Goal: Entertainment & Leisure: Consume media (video, audio)

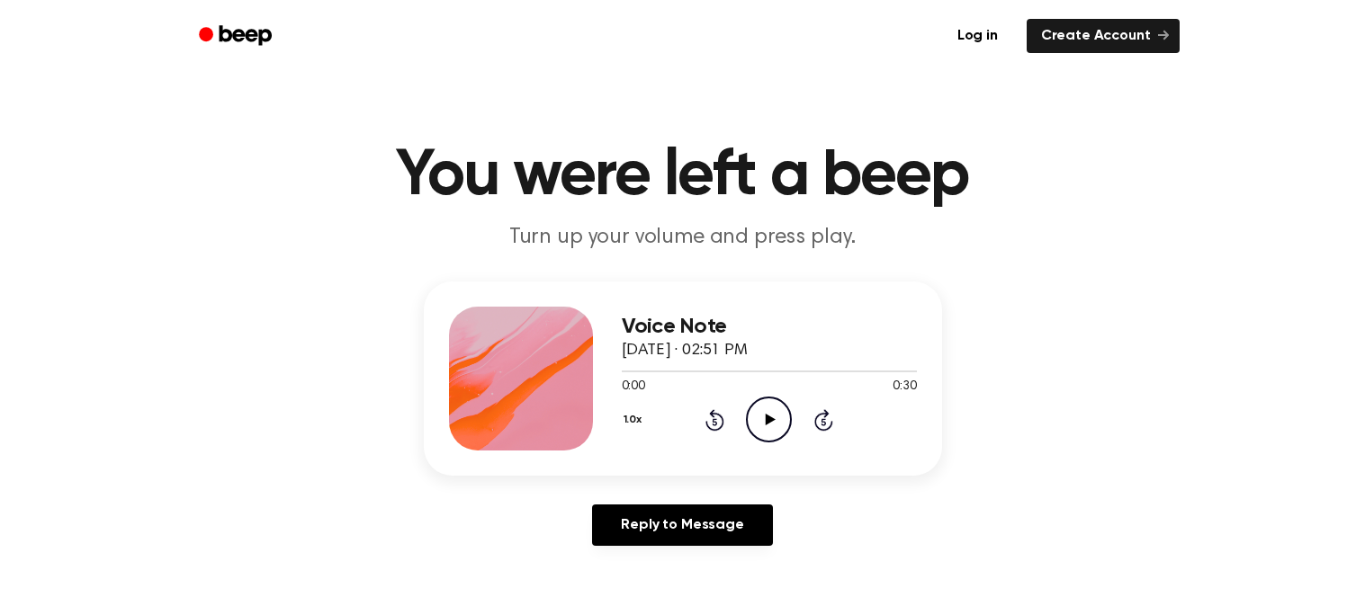
click at [764, 425] on icon "Play Audio" at bounding box center [769, 420] width 46 height 46
click at [764, 425] on icon "Pause Audio" at bounding box center [769, 420] width 46 height 46
click at [764, 425] on icon "Play Audio" at bounding box center [769, 420] width 46 height 46
click at [764, 425] on icon "Pause Audio" at bounding box center [769, 420] width 46 height 46
click at [764, 425] on icon "Play Audio" at bounding box center [769, 420] width 46 height 46
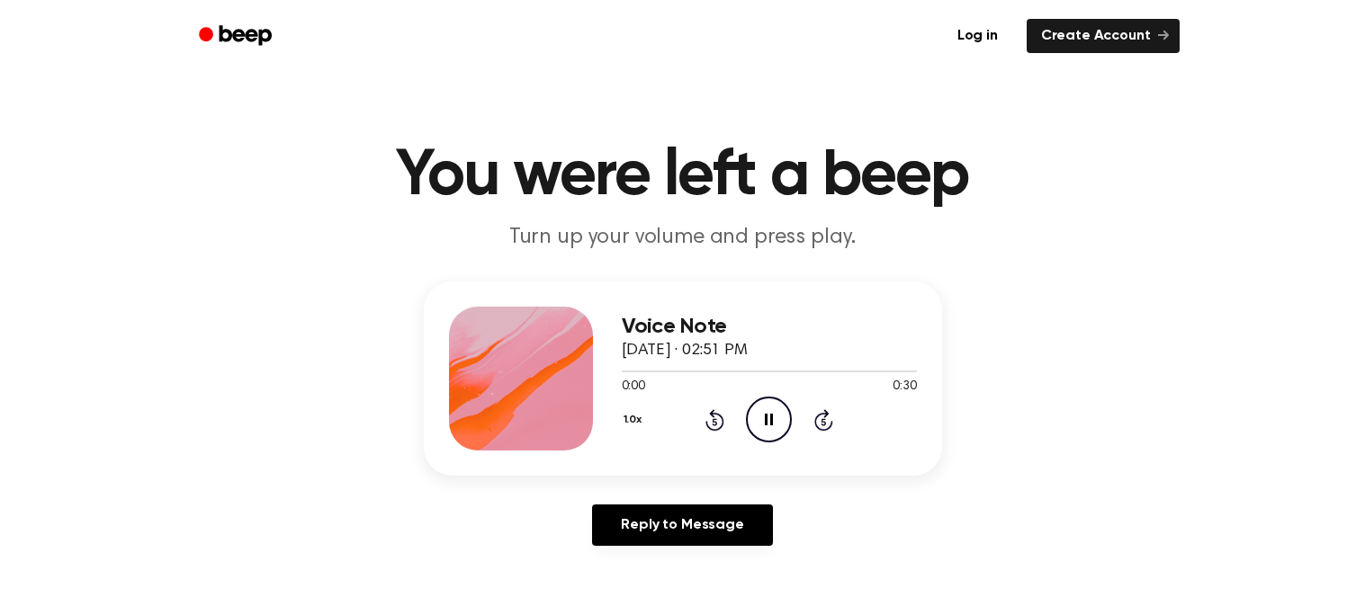
click at [764, 425] on icon "Pause Audio" at bounding box center [769, 420] width 46 height 46
click at [764, 425] on icon "Play Audio" at bounding box center [769, 420] width 46 height 46
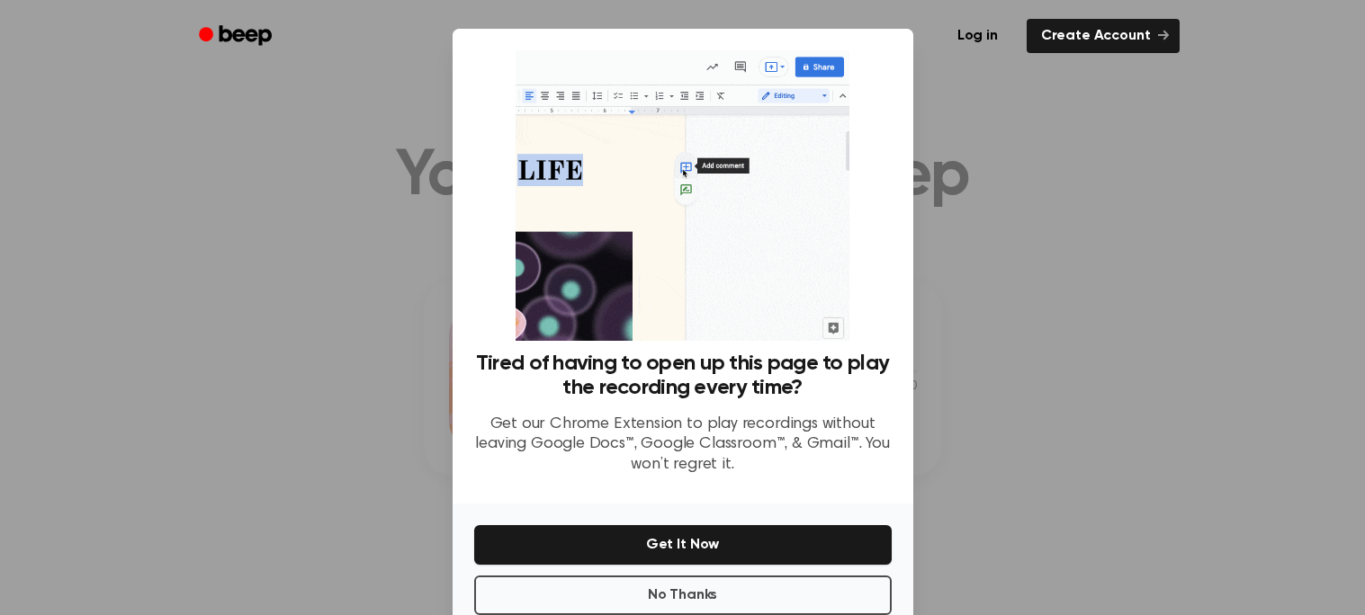
click at [764, 425] on p "Get our Chrome Extension to play recordings without leaving Google Docs™, Googl…" at bounding box center [682, 445] width 417 height 61
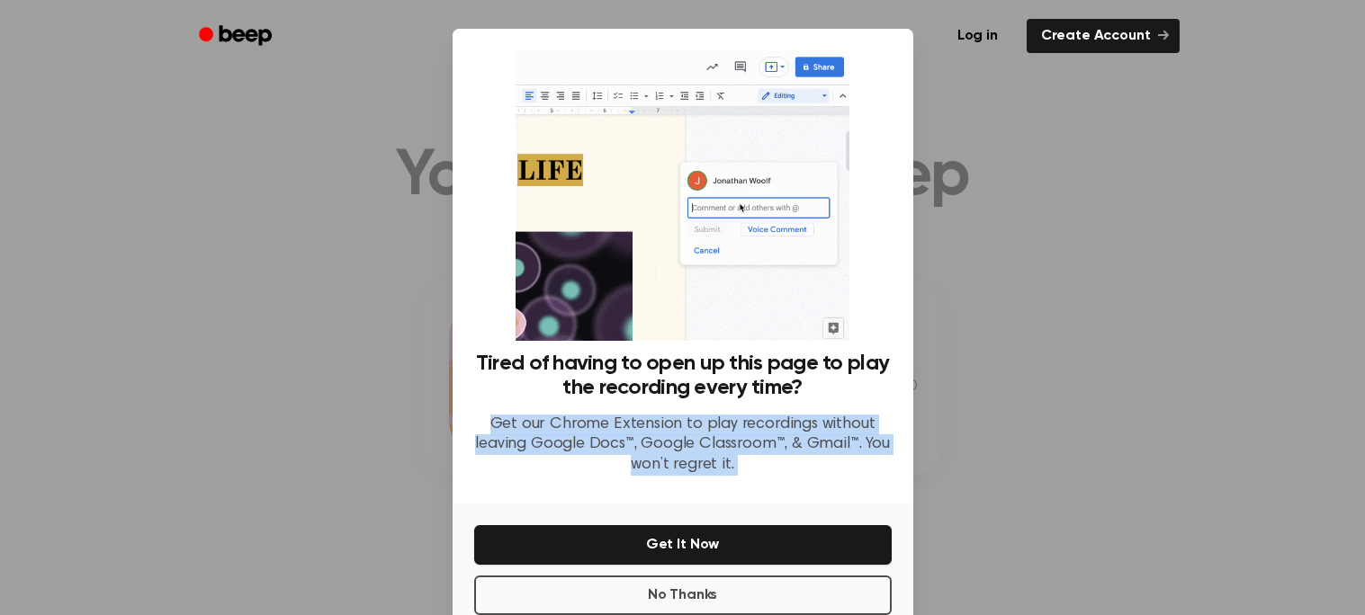
click at [764, 425] on p "Get our Chrome Extension to play recordings without leaving Google Docs™, Googl…" at bounding box center [682, 445] width 417 height 61
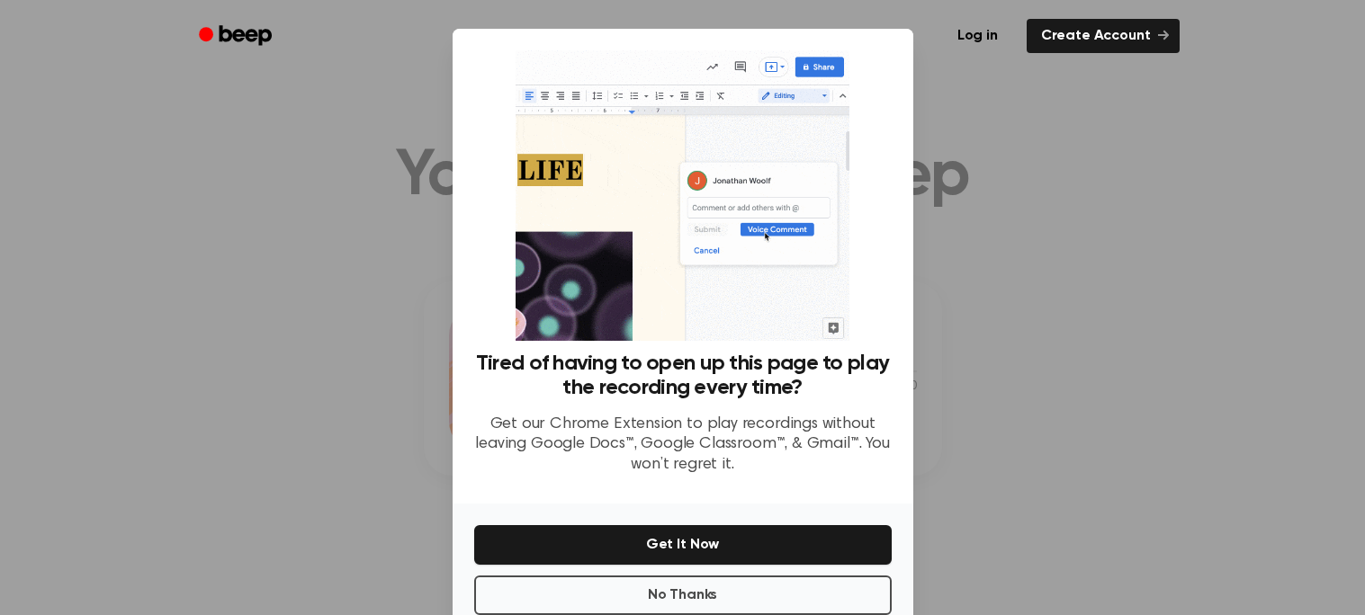
click at [1166, 472] on div at bounding box center [682, 307] width 1365 height 615
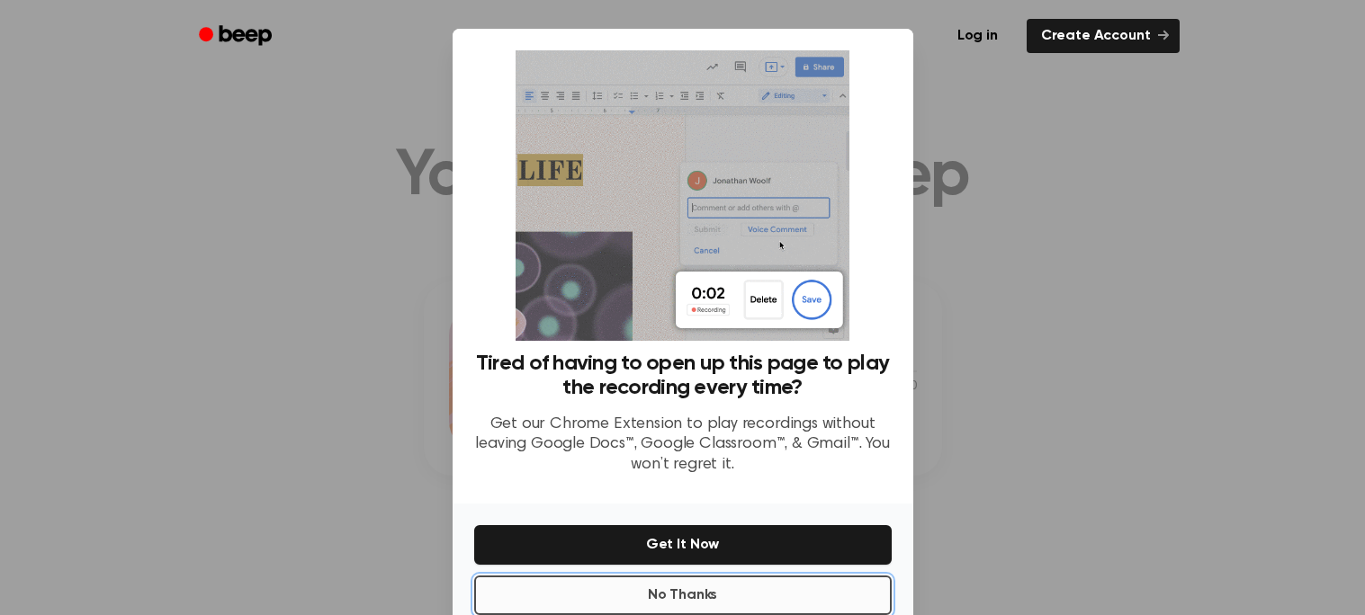
click at [843, 577] on button "No Thanks" at bounding box center [682, 596] width 417 height 40
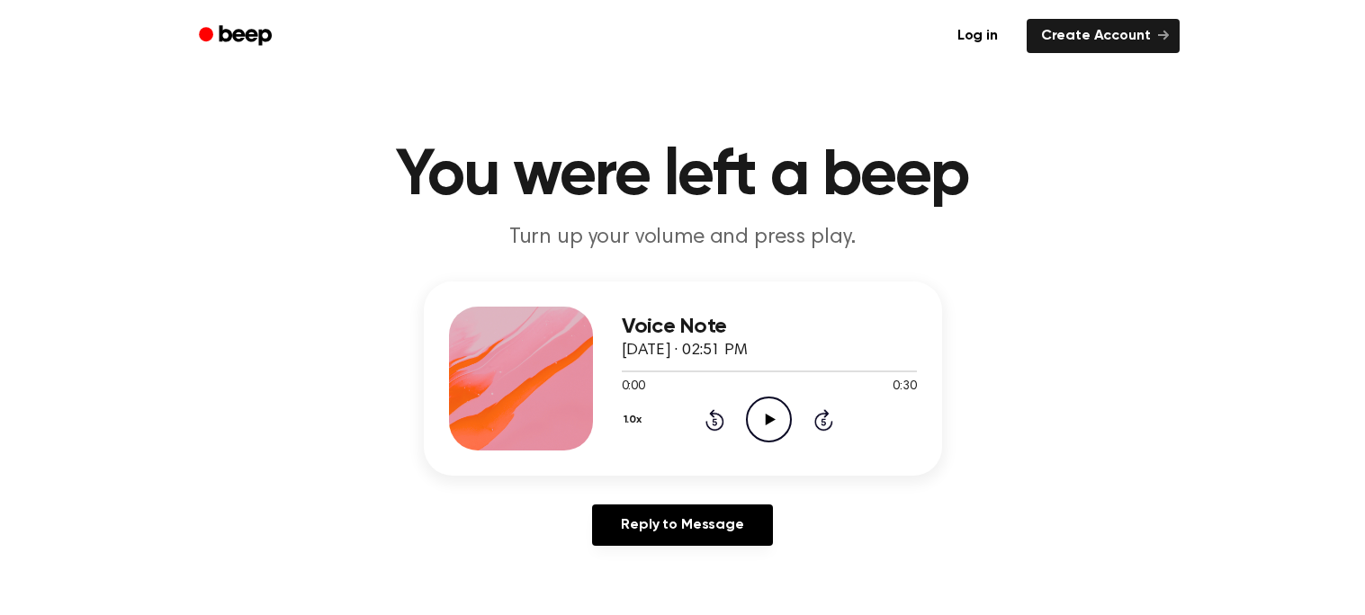
click at [767, 419] on icon at bounding box center [771, 420] width 10 height 12
click at [791, 401] on icon "Play Audio" at bounding box center [769, 420] width 46 height 46
click at [775, 414] on icon "Pause Audio" at bounding box center [769, 420] width 46 height 46
click at [762, 427] on icon "Play Audio" at bounding box center [769, 420] width 46 height 46
click at [769, 417] on icon "Pause Audio" at bounding box center [769, 420] width 46 height 46
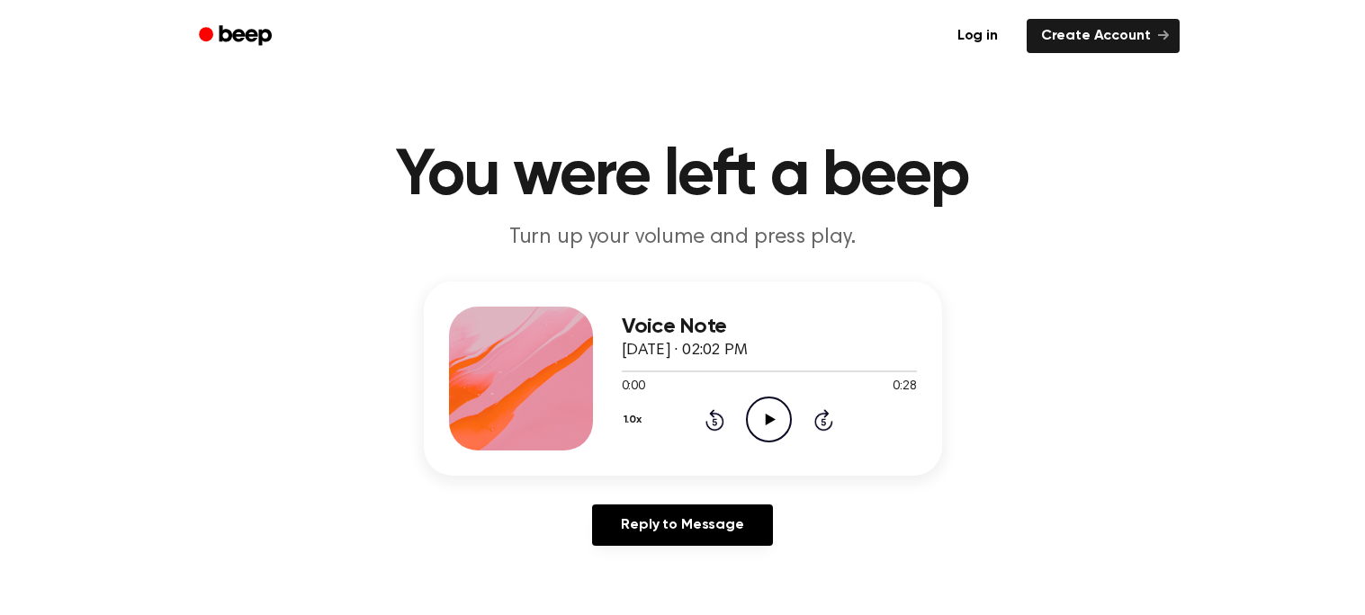
click at [775, 424] on icon "Play Audio" at bounding box center [769, 420] width 46 height 46
click at [770, 420] on icon at bounding box center [771, 420] width 10 height 12
click at [763, 432] on icon "Pause Audio" at bounding box center [769, 420] width 46 height 46
click at [762, 424] on icon "Play Audio" at bounding box center [769, 420] width 46 height 46
click at [759, 426] on icon "Pause Audio" at bounding box center [769, 420] width 46 height 46
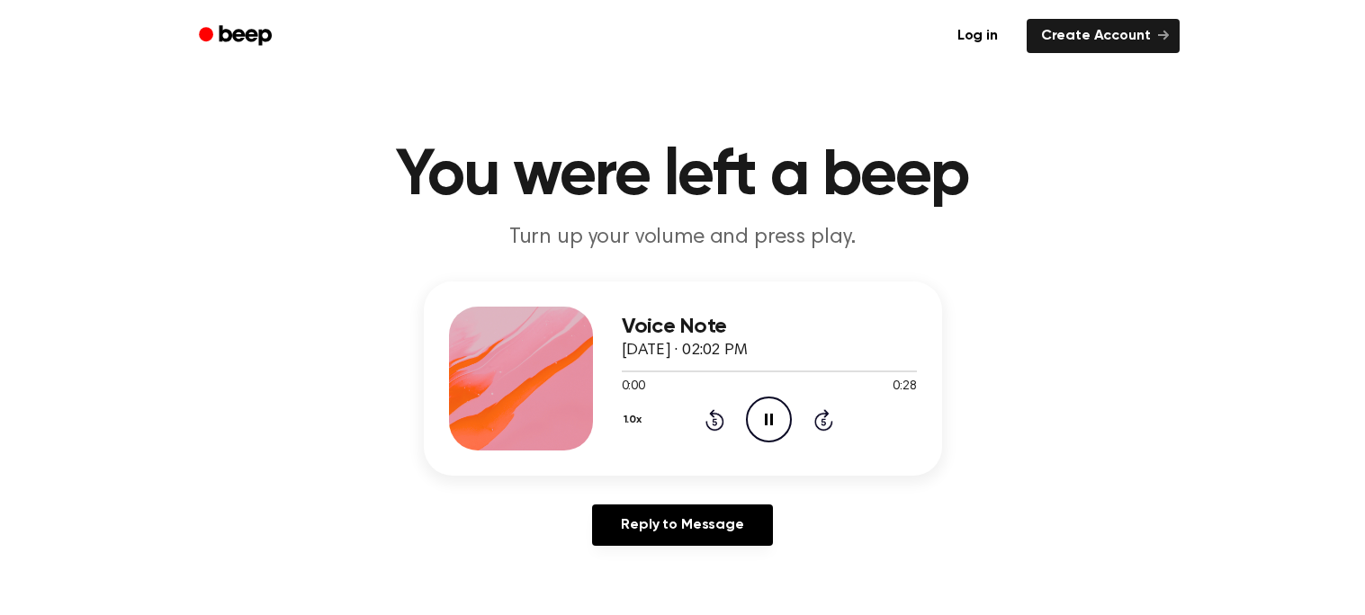
click at [755, 420] on icon "Pause Audio" at bounding box center [769, 420] width 46 height 46
click at [754, 422] on icon "Play Audio" at bounding box center [769, 420] width 46 height 46
click at [754, 421] on icon "Pause Audio" at bounding box center [769, 420] width 46 height 46
click at [754, 416] on icon "Play Audio" at bounding box center [769, 420] width 46 height 46
click at [752, 417] on icon "Pause Audio" at bounding box center [769, 420] width 46 height 46
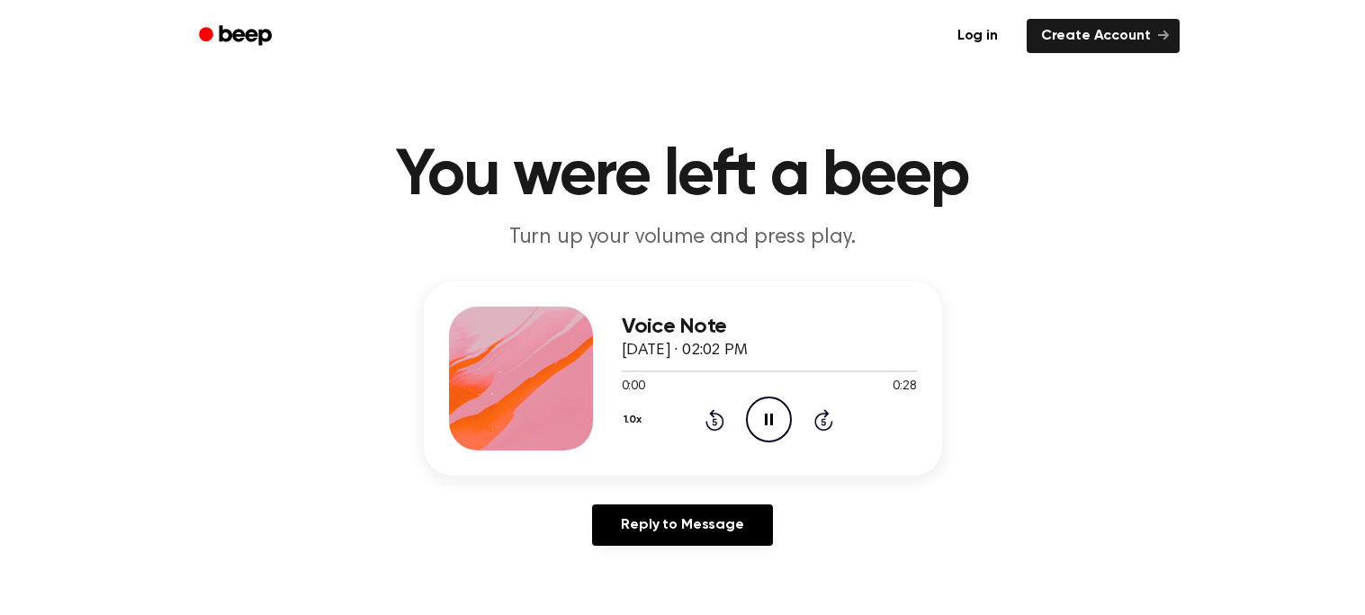
click at [757, 416] on icon "Pause Audio" at bounding box center [769, 420] width 46 height 46
click at [763, 415] on icon "Play Audio" at bounding box center [769, 420] width 46 height 46
click at [768, 416] on icon "Pause Audio" at bounding box center [769, 420] width 46 height 46
click at [769, 416] on icon at bounding box center [771, 420] width 10 height 12
click at [770, 417] on icon at bounding box center [769, 420] width 8 height 12
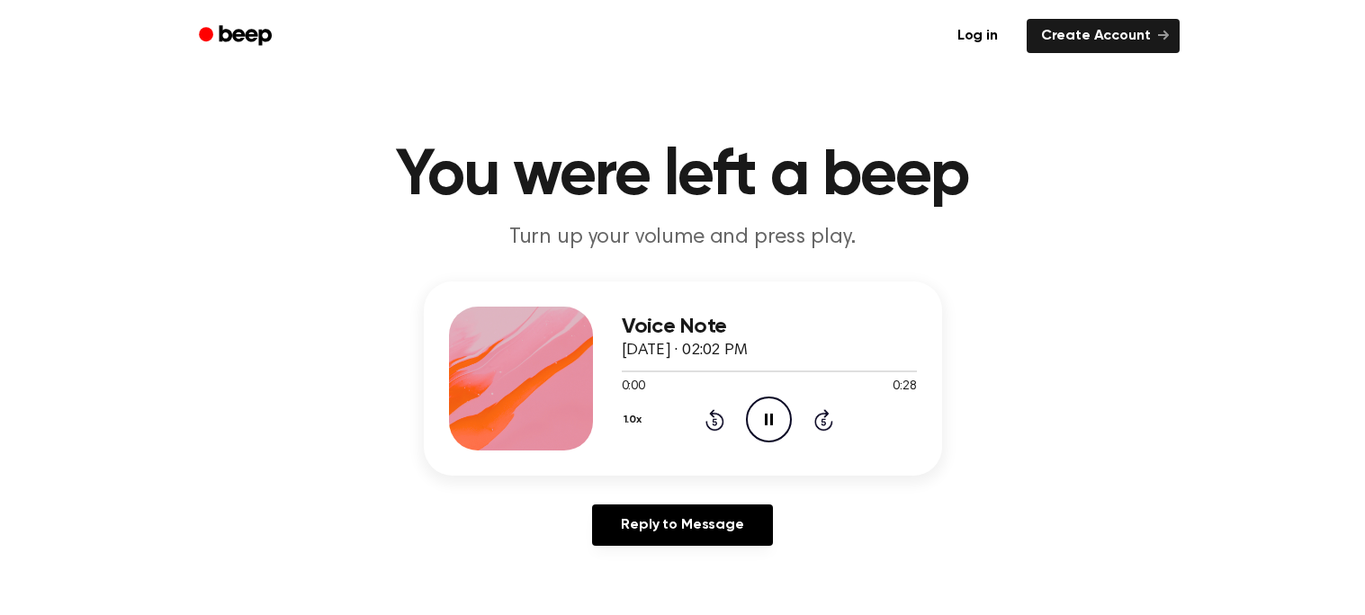
click at [769, 420] on icon "Pause Audio" at bounding box center [769, 420] width 46 height 46
click at [769, 417] on icon at bounding box center [771, 420] width 10 height 12
click at [771, 420] on icon at bounding box center [769, 420] width 8 height 12
click at [787, 412] on icon "Pause Audio" at bounding box center [769, 420] width 46 height 46
click at [773, 419] on icon at bounding box center [771, 420] width 10 height 12
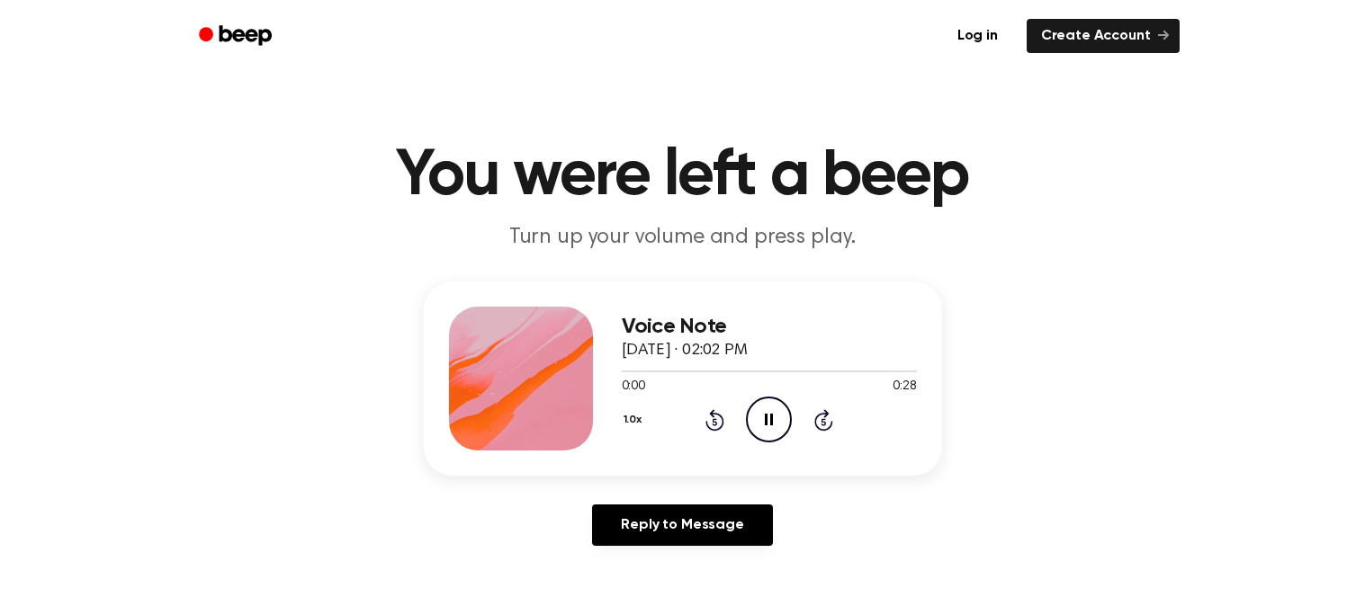
click at [800, 448] on div "Voice Note [DATE] · 02:02 PM 0:00 0:28 Your browser does not support the [objec…" at bounding box center [769, 379] width 295 height 144
click at [775, 404] on icon "Pause Audio" at bounding box center [769, 420] width 46 height 46
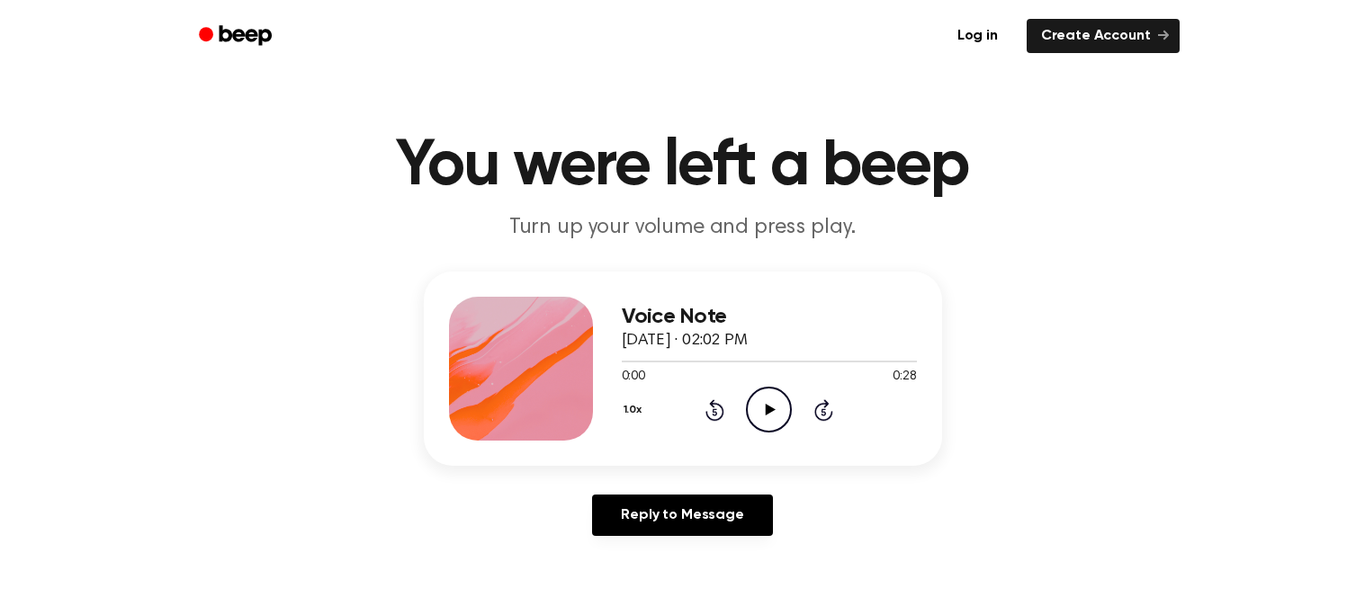
scroll to position [22, 0]
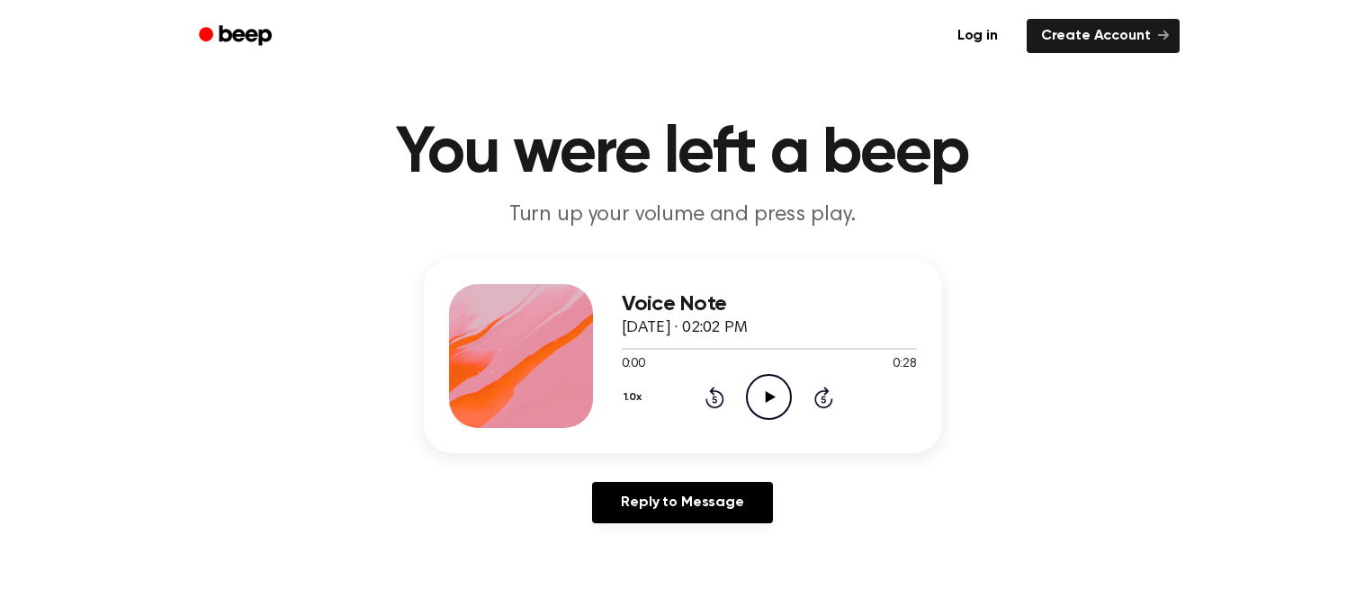
click at [754, 399] on icon "Play Audio" at bounding box center [769, 397] width 46 height 46
click at [757, 402] on icon "Pause Audio" at bounding box center [769, 397] width 46 height 46
click at [768, 399] on icon at bounding box center [771, 397] width 10 height 12
click at [787, 395] on icon "Play Audio" at bounding box center [769, 397] width 46 height 46
click at [765, 414] on icon "Pause Audio" at bounding box center [769, 397] width 46 height 46
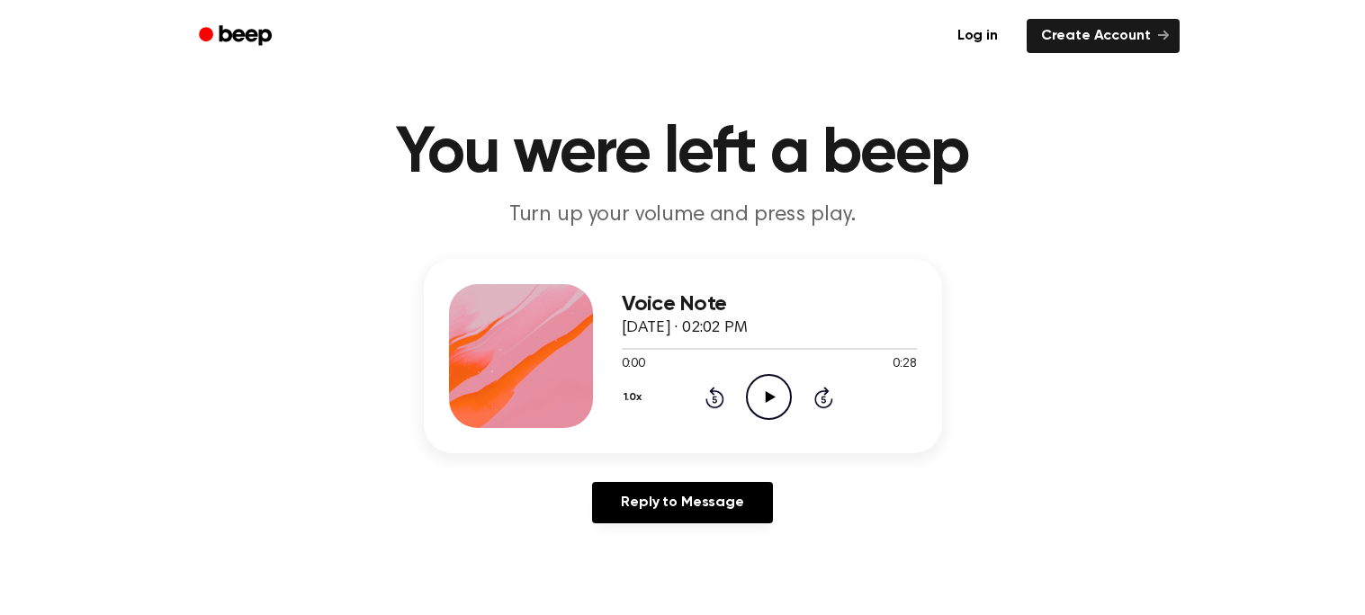
click at [783, 406] on icon "Play Audio" at bounding box center [769, 397] width 46 height 46
click at [771, 402] on icon "Pause Audio" at bounding box center [769, 397] width 46 height 46
click at [775, 385] on icon "Pause Audio" at bounding box center [769, 397] width 46 height 46
click at [778, 392] on icon "Play Audio" at bounding box center [769, 397] width 46 height 46
click at [770, 390] on icon "Play Audio" at bounding box center [769, 397] width 46 height 46
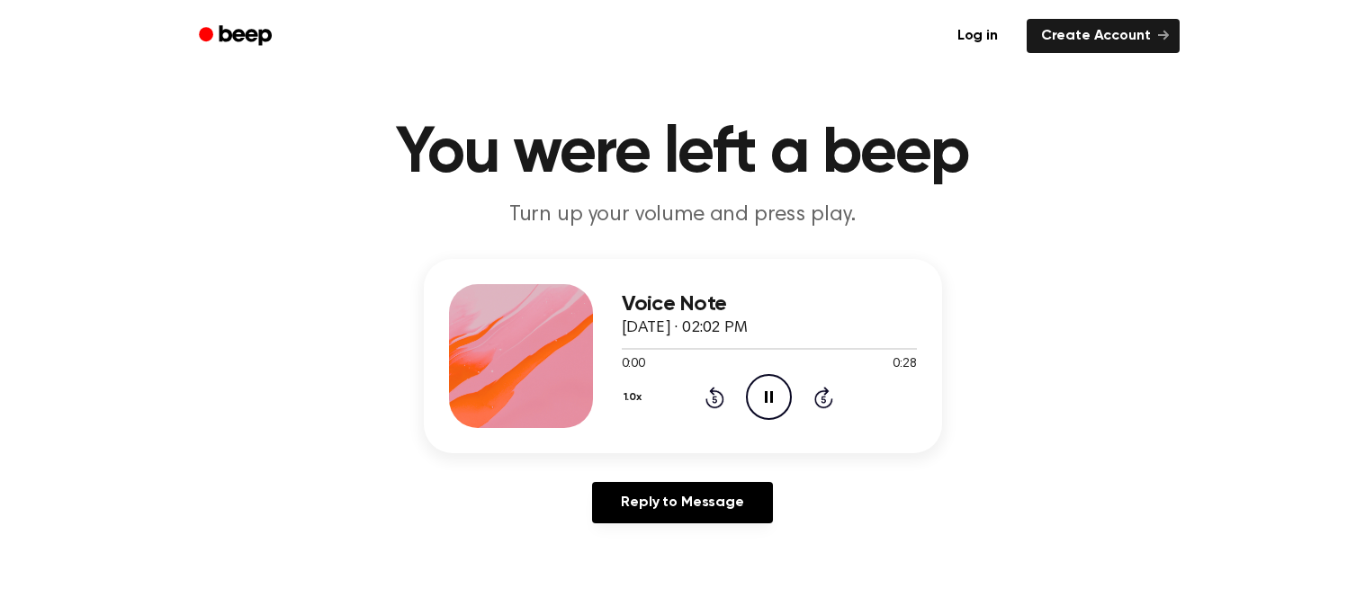
scroll to position [21, 0]
